Goal: Entertainment & Leisure: Consume media (video, audio)

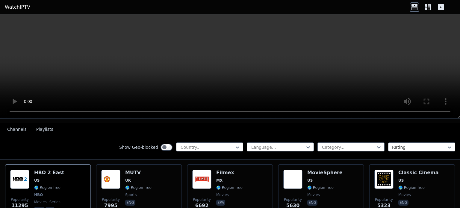
scroll to position [61, 0]
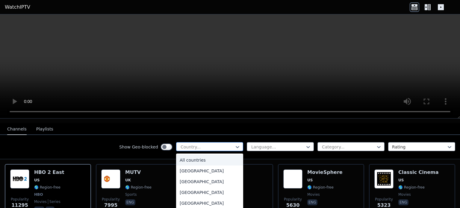
click at [184, 144] on div at bounding box center [207, 147] width 54 height 6
type input "***"
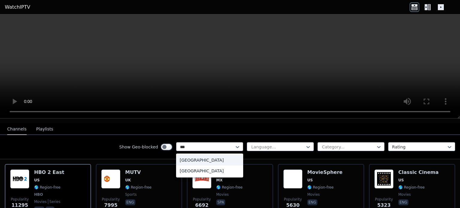
click at [200, 155] on div "[GEOGRAPHIC_DATA]" at bounding box center [209, 160] width 67 height 11
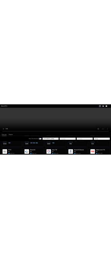
scroll to position [104, 0]
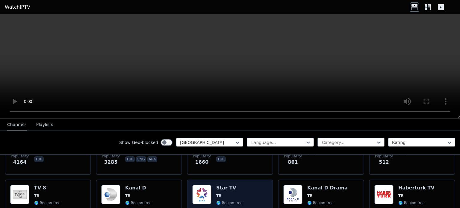
click at [227, 180] on div "Popularity 254 Star TV TR 🌎 Region-free tur" at bounding box center [230, 207] width 86 height 54
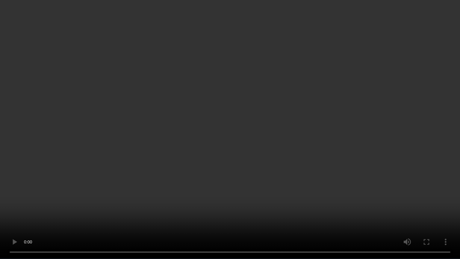
click at [436, 196] on video at bounding box center [230, 129] width 460 height 259
click at [459, 128] on video at bounding box center [230, 129] width 460 height 259
click at [459, 89] on video at bounding box center [230, 129] width 460 height 259
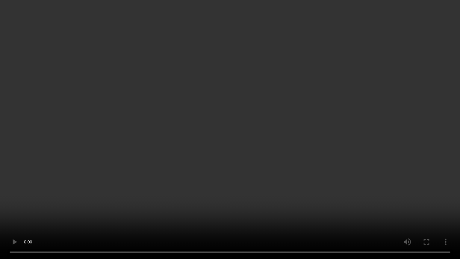
click at [459, 89] on video at bounding box center [230, 129] width 460 height 259
click at [424, 81] on video at bounding box center [230, 129] width 460 height 259
click at [426, 73] on video at bounding box center [230, 129] width 460 height 259
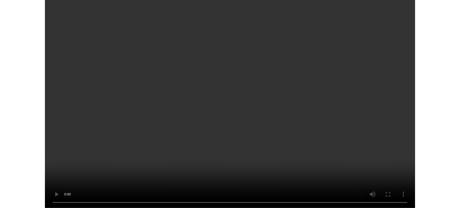
scroll to position [0, 0]
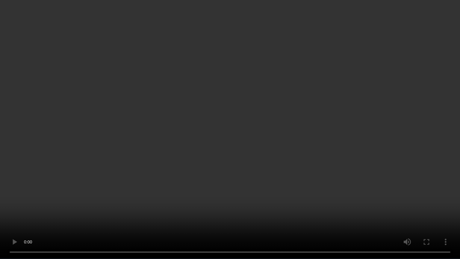
click at [433, 25] on video at bounding box center [230, 129] width 460 height 259
click at [432, 53] on video at bounding box center [230, 129] width 460 height 259
click at [425, 90] on video at bounding box center [230, 129] width 460 height 259
click at [378, 100] on video at bounding box center [230, 129] width 460 height 259
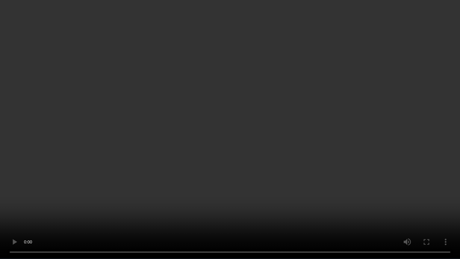
click at [378, 100] on video at bounding box center [230, 129] width 460 height 259
click at [459, 120] on video at bounding box center [230, 129] width 460 height 259
